Goal: Task Accomplishment & Management: Manage account settings

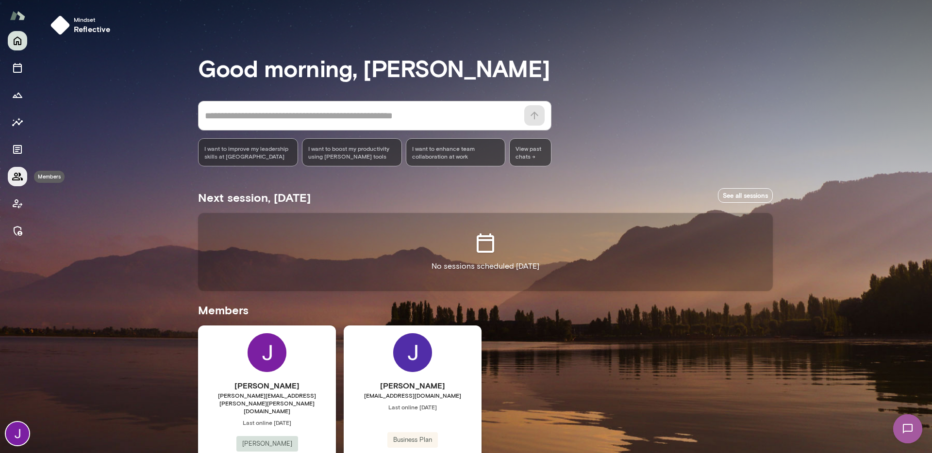
click at [23, 179] on icon "Members" at bounding box center [18, 177] width 12 height 12
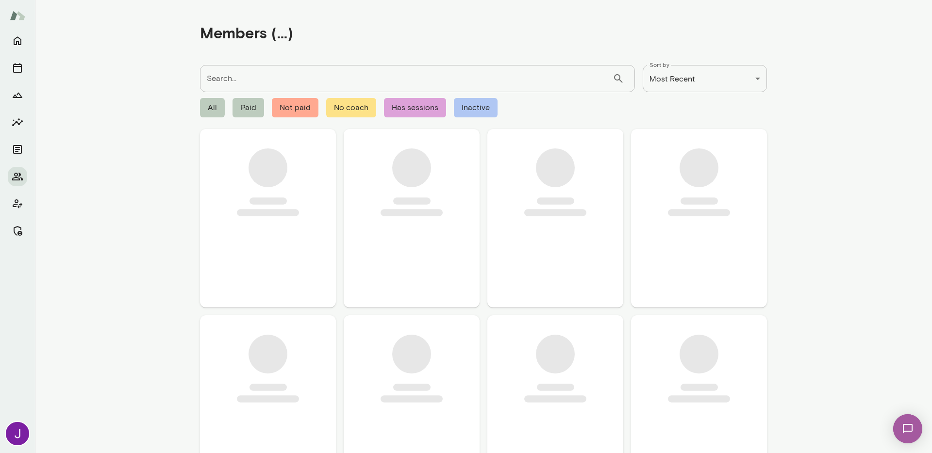
click at [251, 66] on input "Search..." at bounding box center [406, 78] width 413 height 27
paste input "**********"
type input "**********"
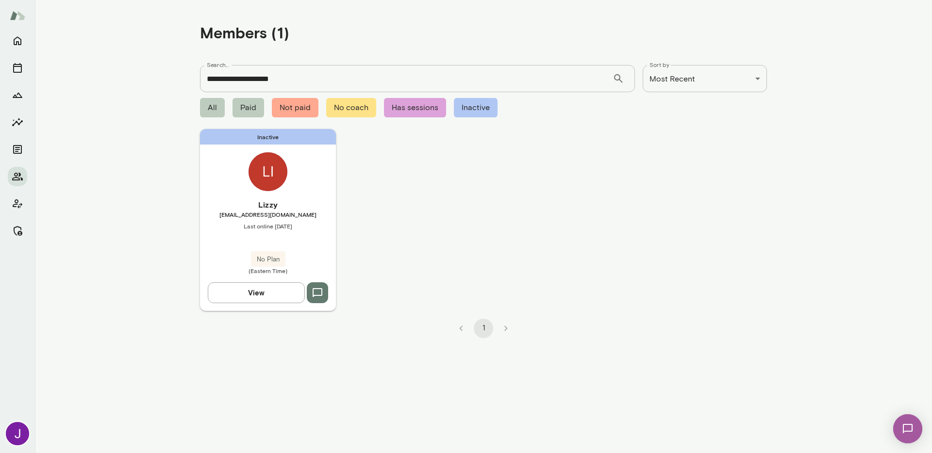
click at [256, 210] on h6 "Lizzy" at bounding box center [268, 205] width 136 height 12
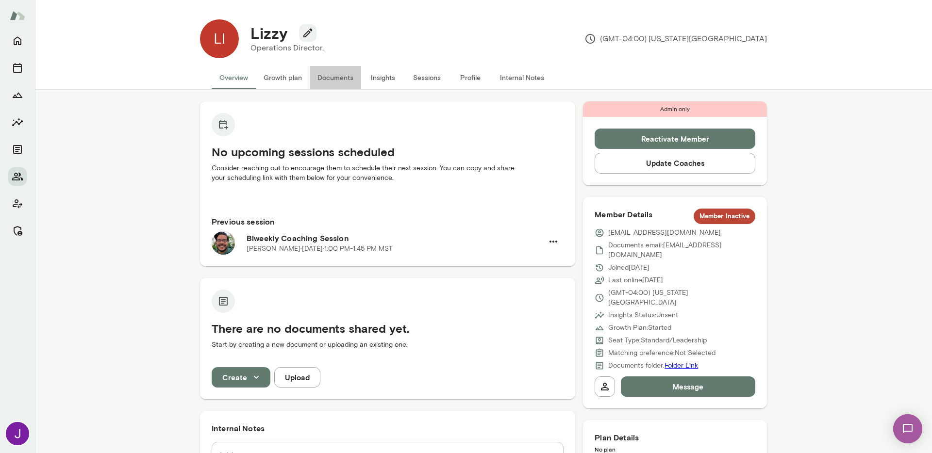
click at [324, 83] on button "Documents" at bounding box center [335, 77] width 51 height 23
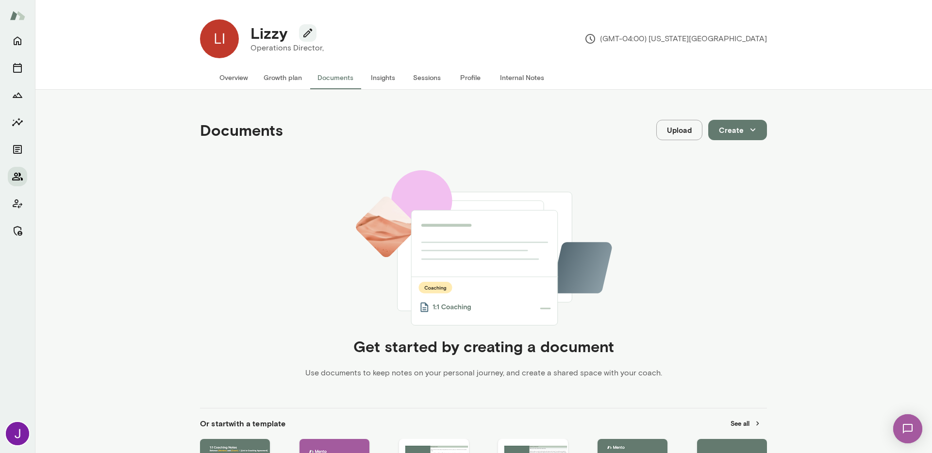
click at [15, 181] on icon "Members" at bounding box center [18, 177] width 12 height 12
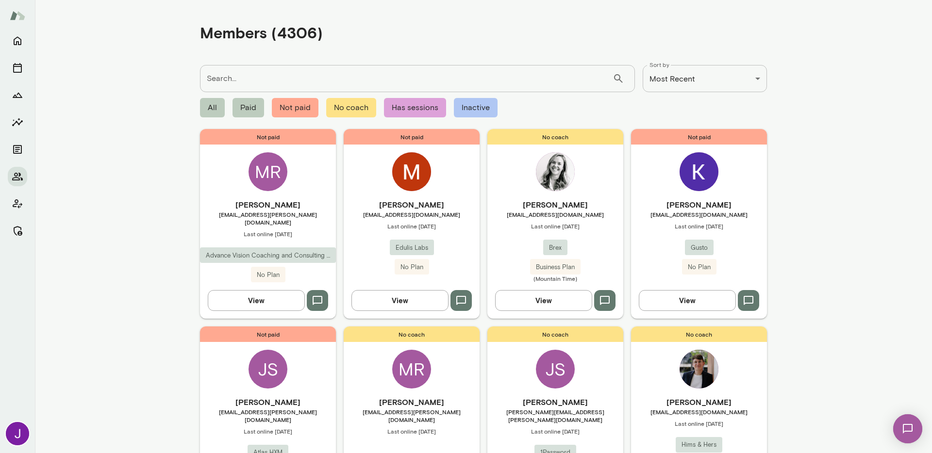
click at [273, 84] on input "Search..." at bounding box center [406, 78] width 413 height 27
type input "*****"
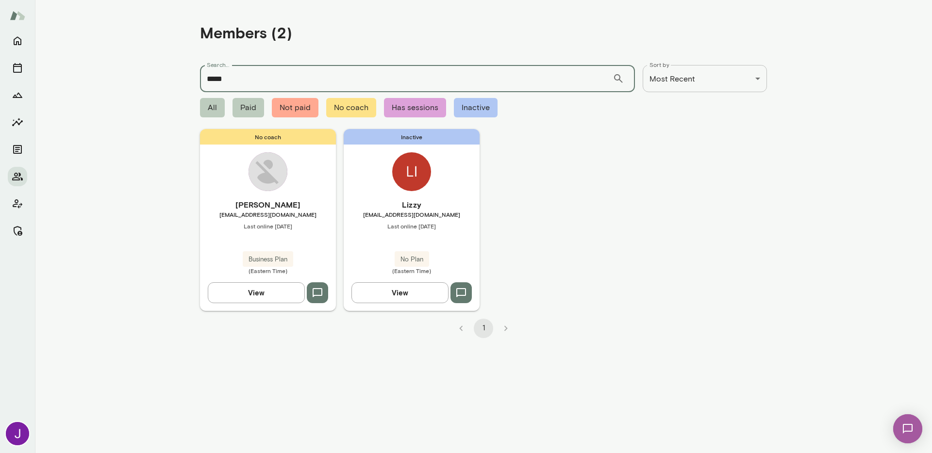
click at [243, 182] on div "No coach Lizzy Russell lizzy@facetwealth.com Last online August 12 Business Pla…" at bounding box center [268, 220] width 136 height 182
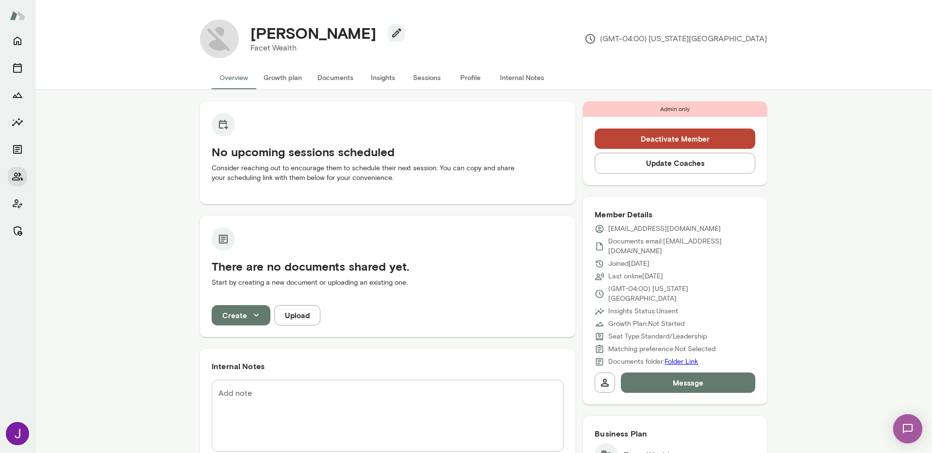
click at [315, 83] on button "Documents" at bounding box center [335, 77] width 51 height 23
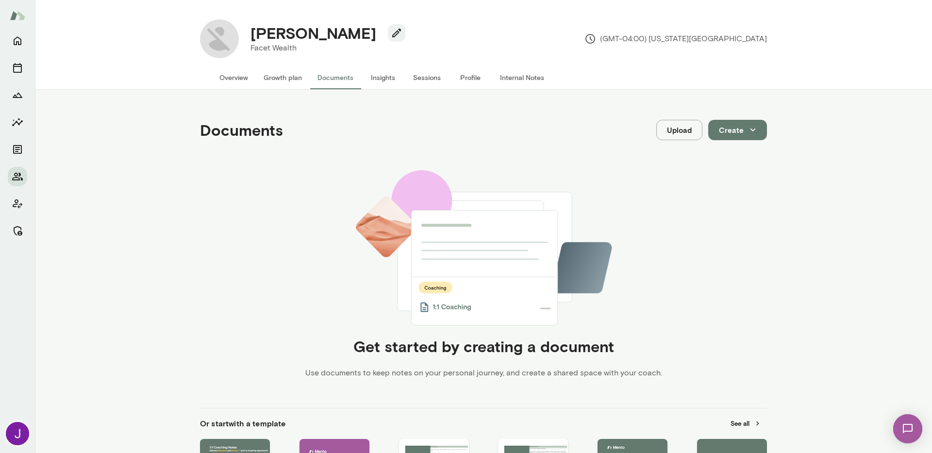
click at [228, 75] on button "Overview" at bounding box center [234, 77] width 44 height 23
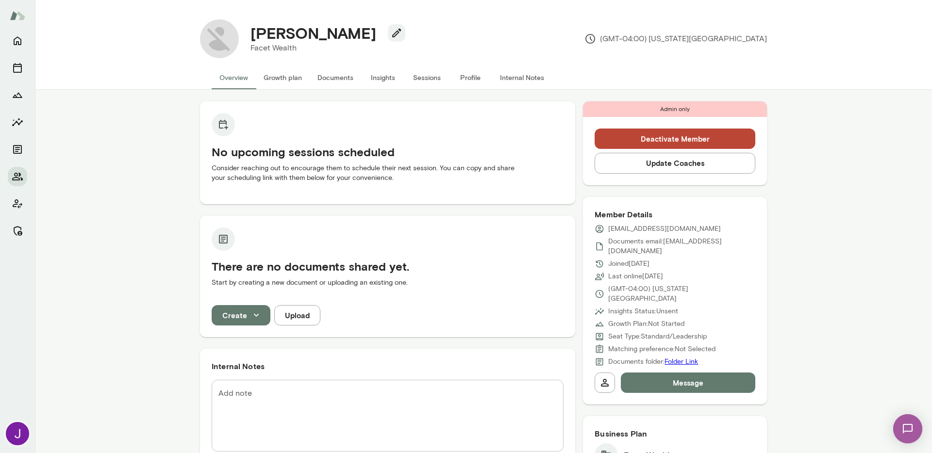
click at [320, 32] on h4 "Lizzy Russell" at bounding box center [313, 33] width 126 height 18
copy h4 "Russell"
click at [20, 175] on icon "Members" at bounding box center [18, 177] width 12 height 12
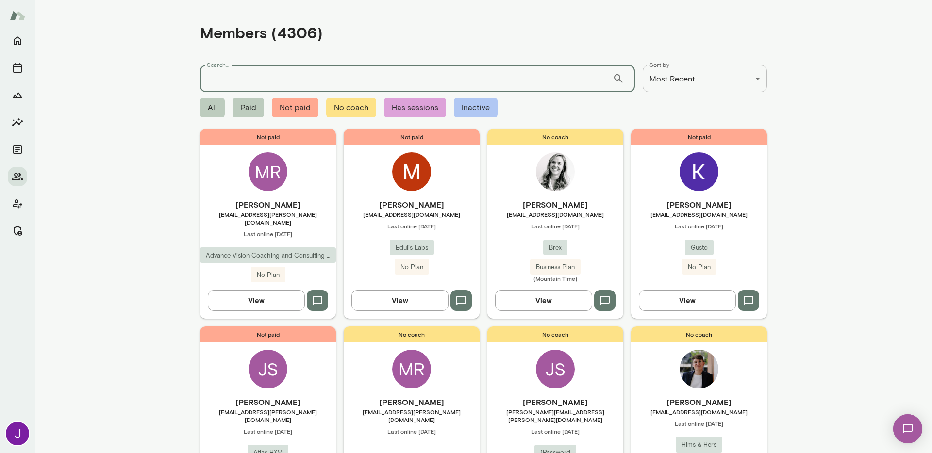
click at [262, 82] on input "Search..." at bounding box center [406, 78] width 413 height 27
paste input "*******"
type input "*******"
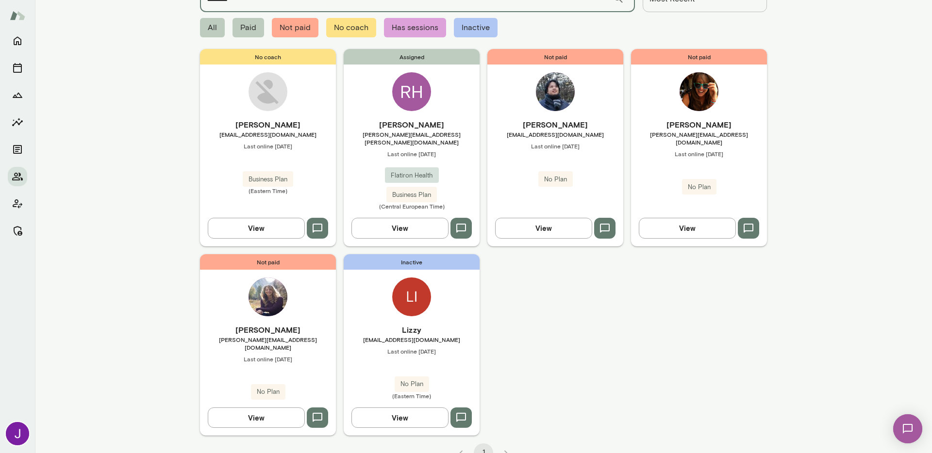
scroll to position [90, 0]
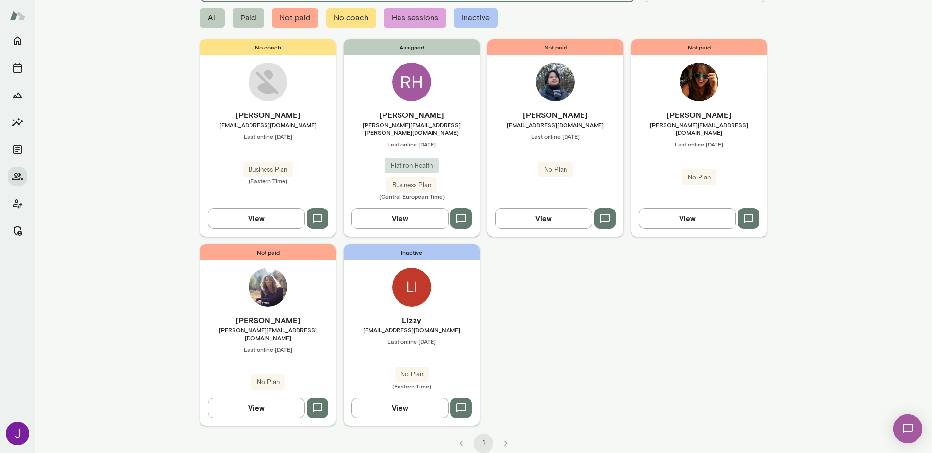
click at [413, 338] on span "Last online September 2" at bounding box center [412, 342] width 136 height 8
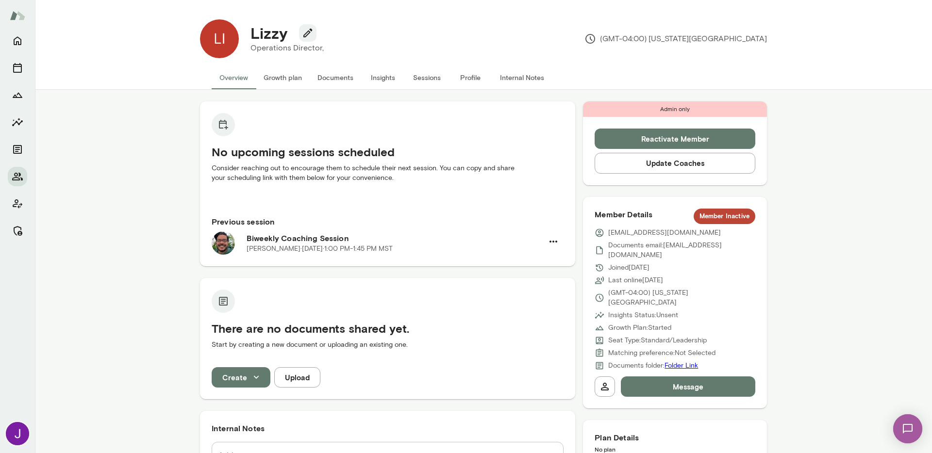
click at [662, 137] on button "Reactivate Member" at bounding box center [675, 139] width 161 height 20
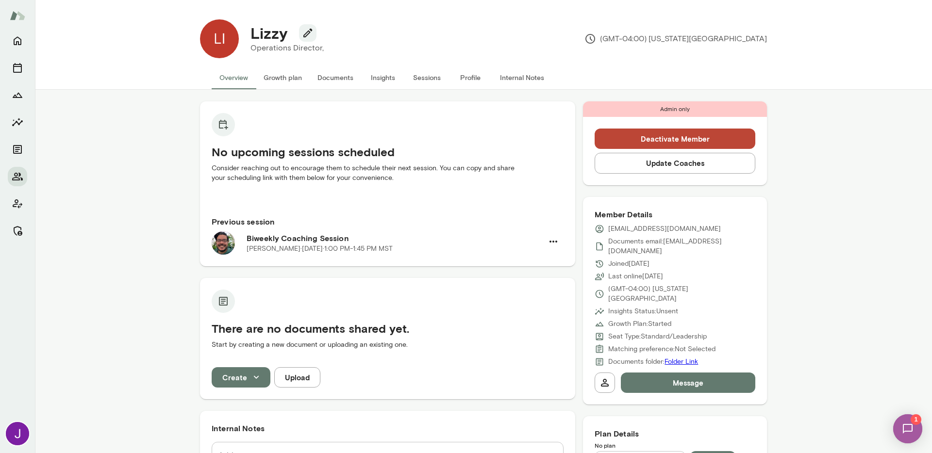
click at [408, 74] on button "Sessions" at bounding box center [427, 77] width 44 height 23
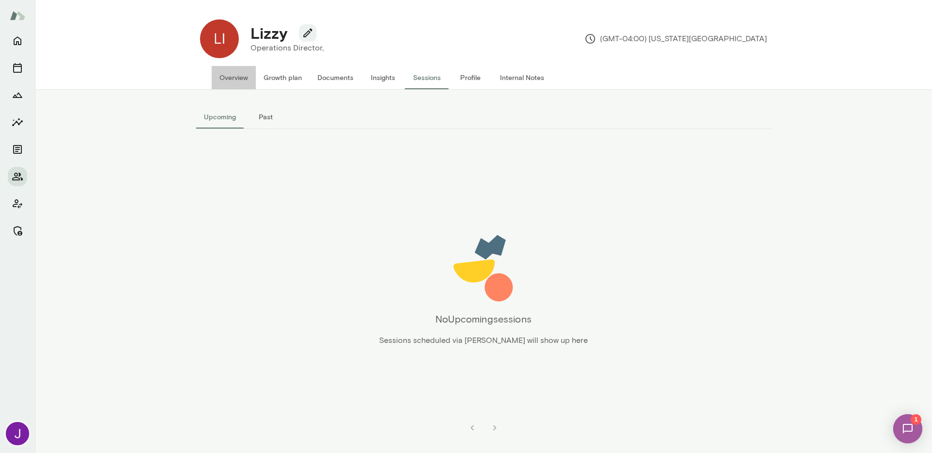
click at [234, 78] on button "Overview" at bounding box center [234, 77] width 44 height 23
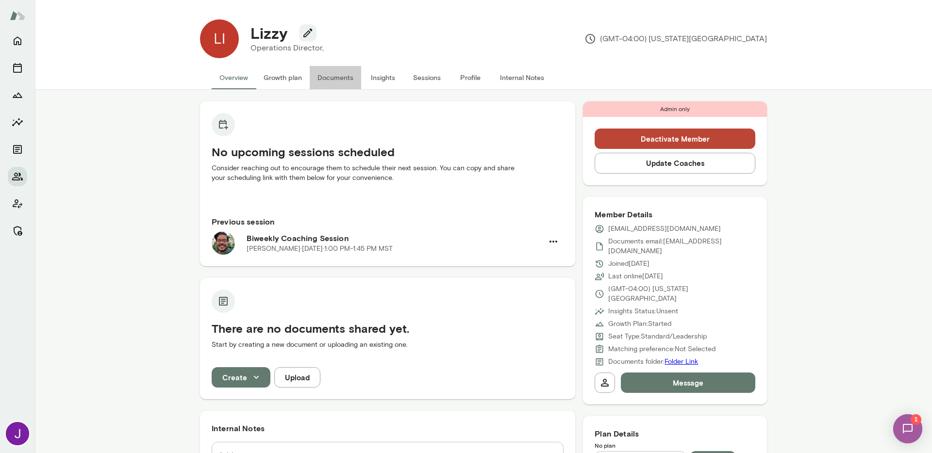
click at [326, 75] on button "Documents" at bounding box center [335, 77] width 51 height 23
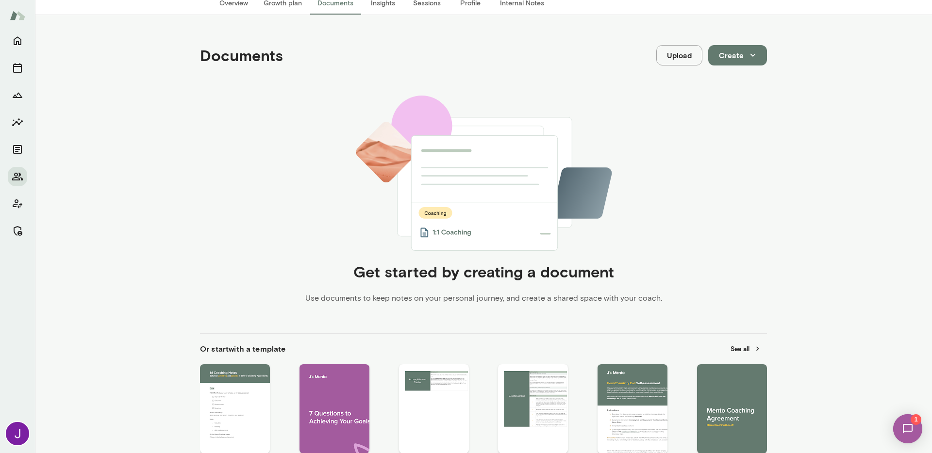
scroll to position [179, 0]
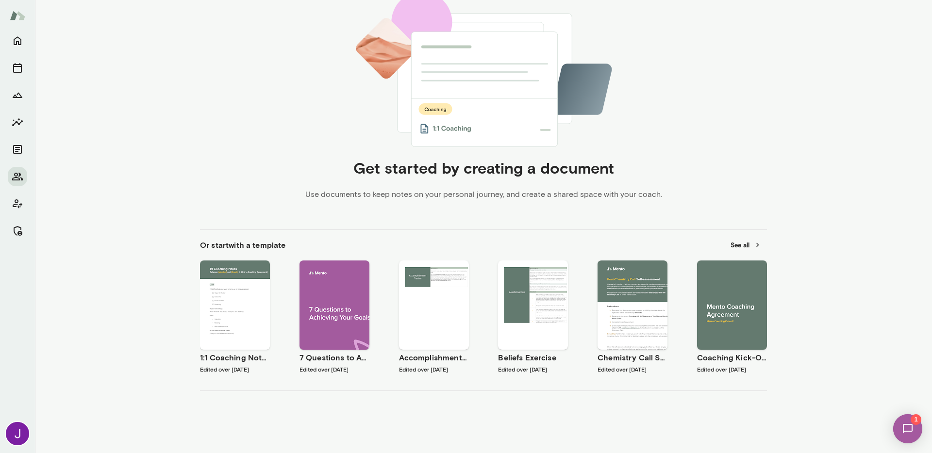
click at [211, 294] on icon "button" at bounding box center [215, 297] width 9 height 9
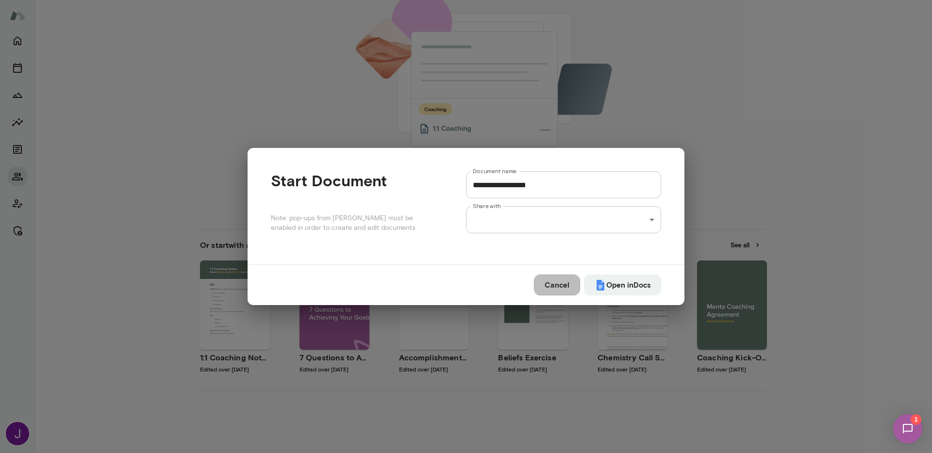
click at [568, 285] on button "Cancel" at bounding box center [557, 285] width 46 height 20
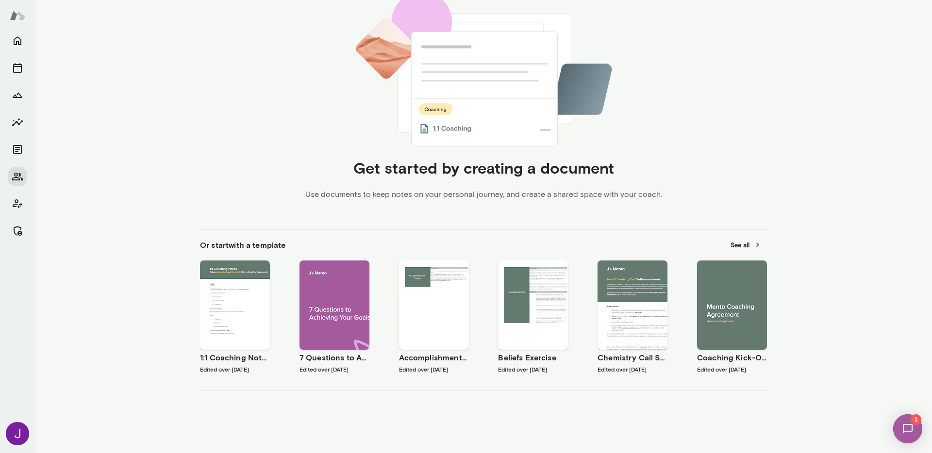
click at [248, 278] on div "Use template Preview" at bounding box center [235, 305] width 70 height 89
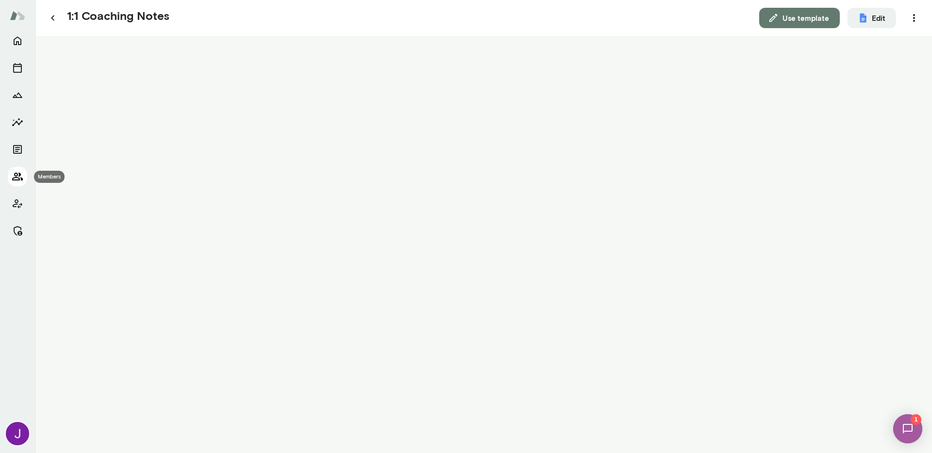
click at [17, 173] on icon "Members" at bounding box center [17, 177] width 11 height 8
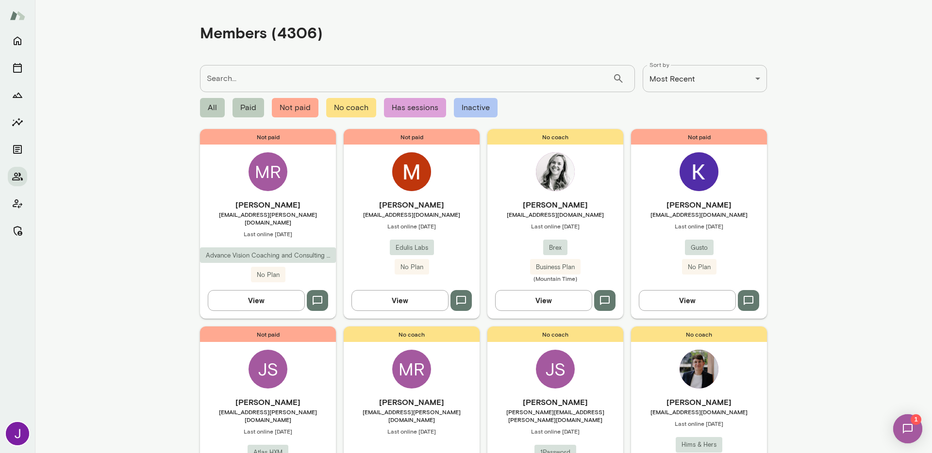
click at [233, 77] on input "Search..." at bounding box center [406, 78] width 413 height 27
type input "**********"
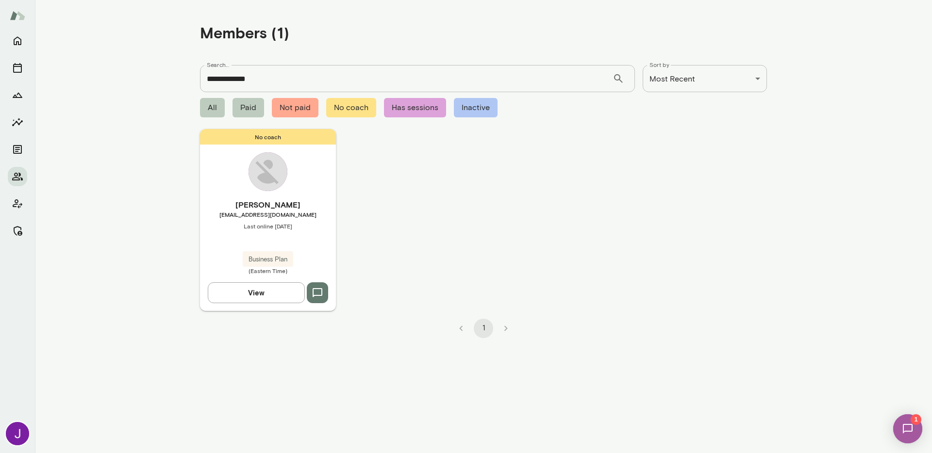
click at [134, 211] on main "**********" at bounding box center [483, 226] width 897 height 453
click at [233, 202] on h6 "Lizzy Russell" at bounding box center [268, 205] width 136 height 12
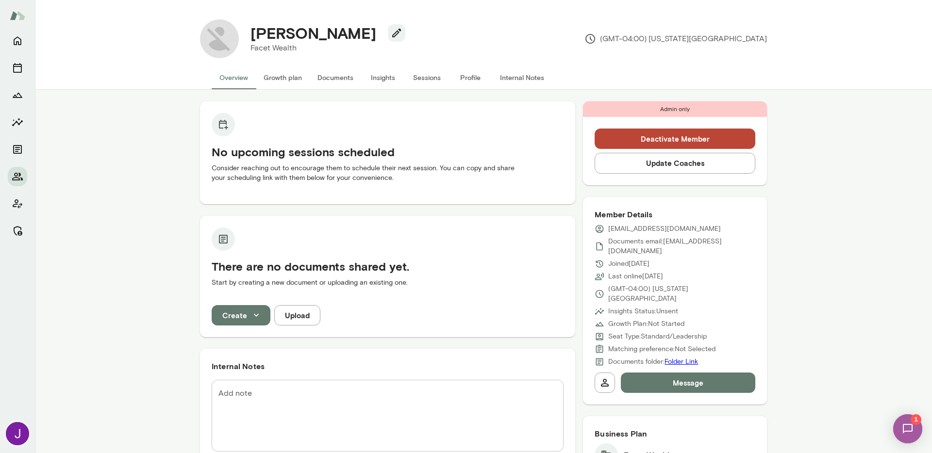
click at [425, 69] on button "Sessions" at bounding box center [427, 77] width 44 height 23
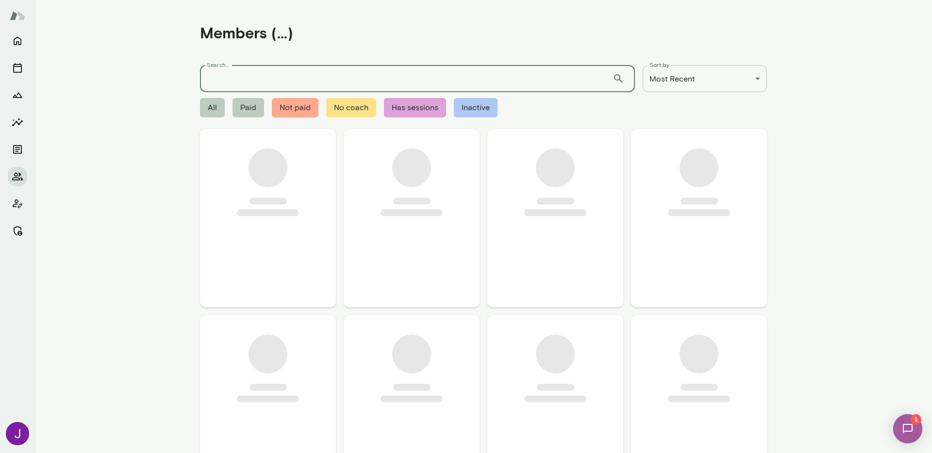
click at [275, 79] on input "Search..." at bounding box center [406, 78] width 413 height 27
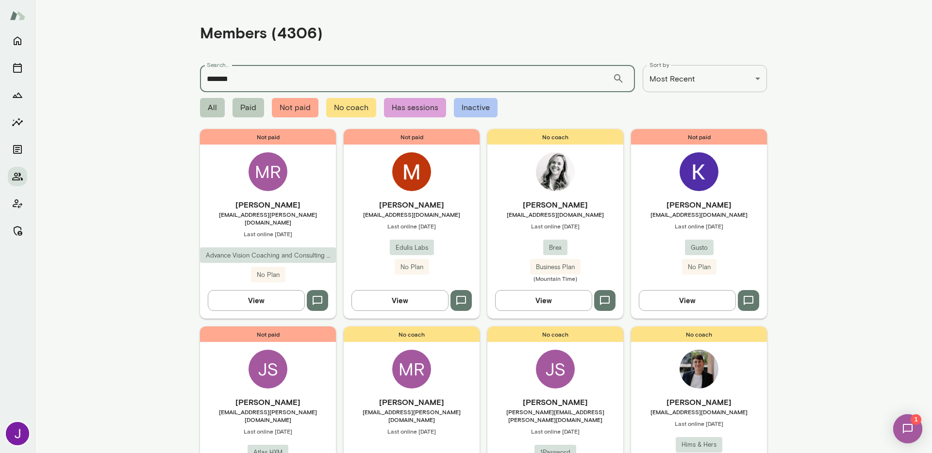
type input "*******"
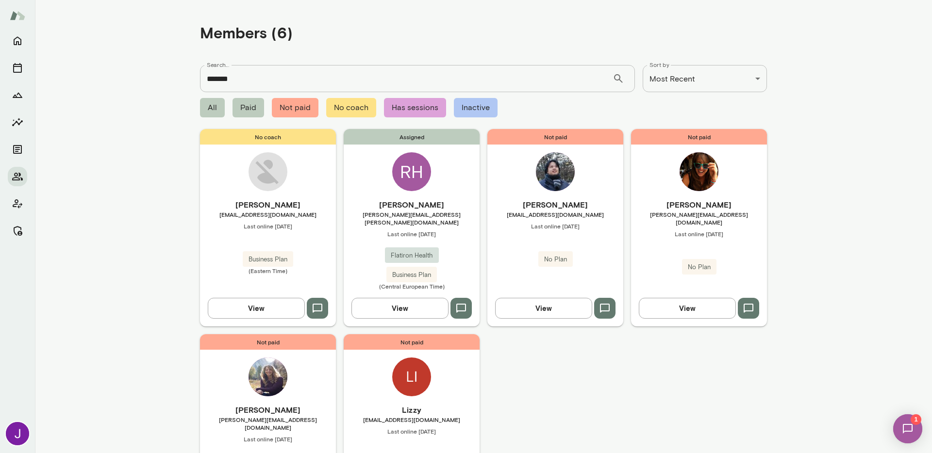
click at [445, 379] on div "Not paid Lizzy lizzyrussell@live.com Last online September 2 No Plan (Eastern T…" at bounding box center [412, 425] width 136 height 182
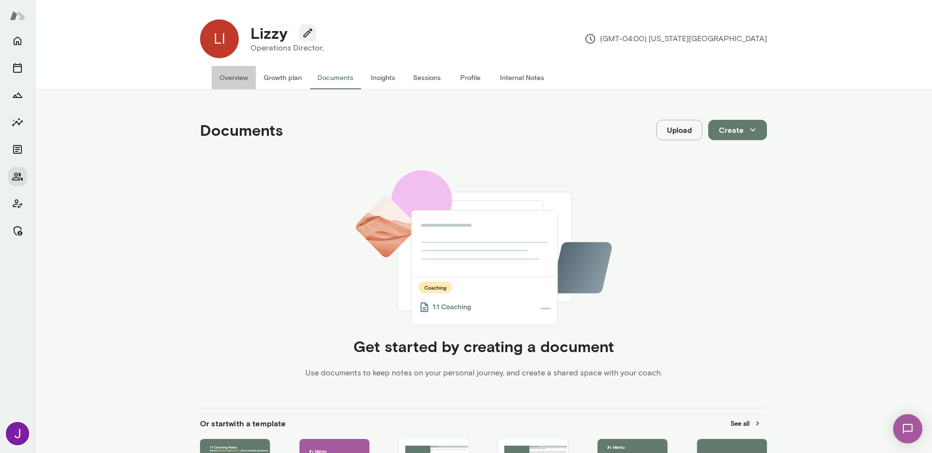
click at [228, 76] on button "Overview" at bounding box center [234, 77] width 44 height 23
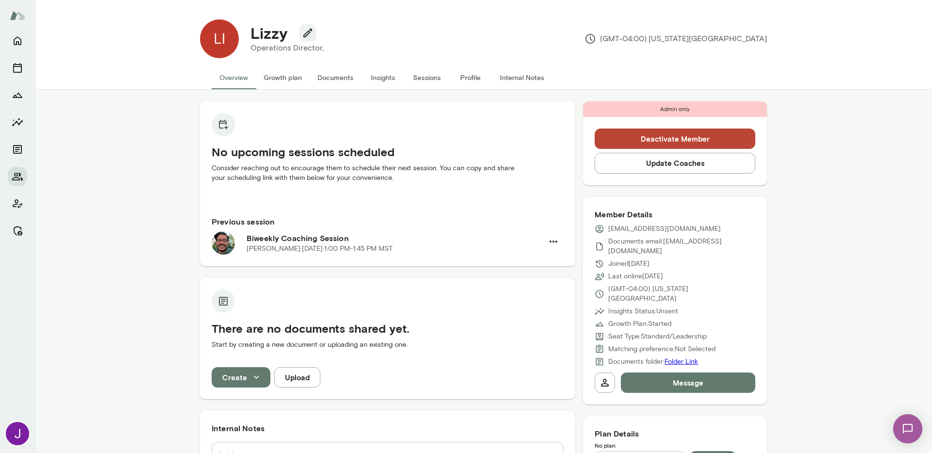
click at [618, 228] on p "[EMAIL_ADDRESS][DOMAIN_NAME]" at bounding box center [664, 229] width 113 height 10
copy div "[EMAIL_ADDRESS][DOMAIN_NAME]"
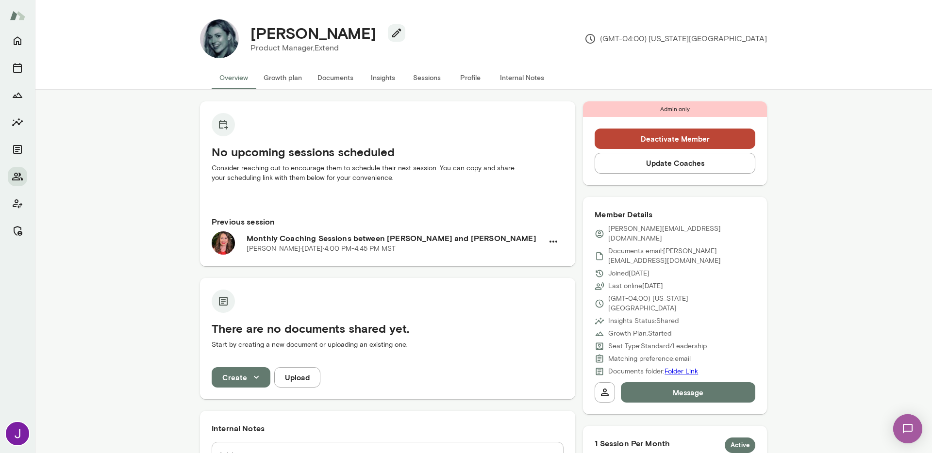
click at [430, 82] on button "Sessions" at bounding box center [427, 77] width 44 height 23
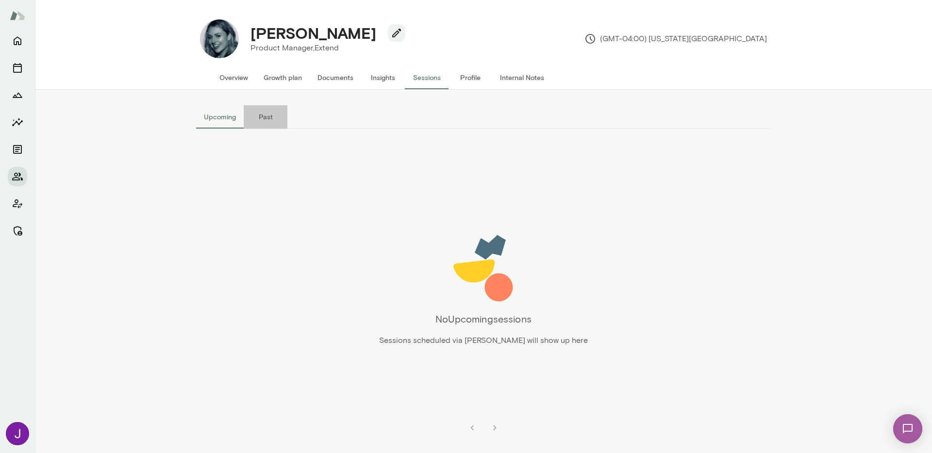
click at [267, 122] on button "Past" at bounding box center [266, 116] width 44 height 23
